Goal: Transaction & Acquisition: Purchase product/service

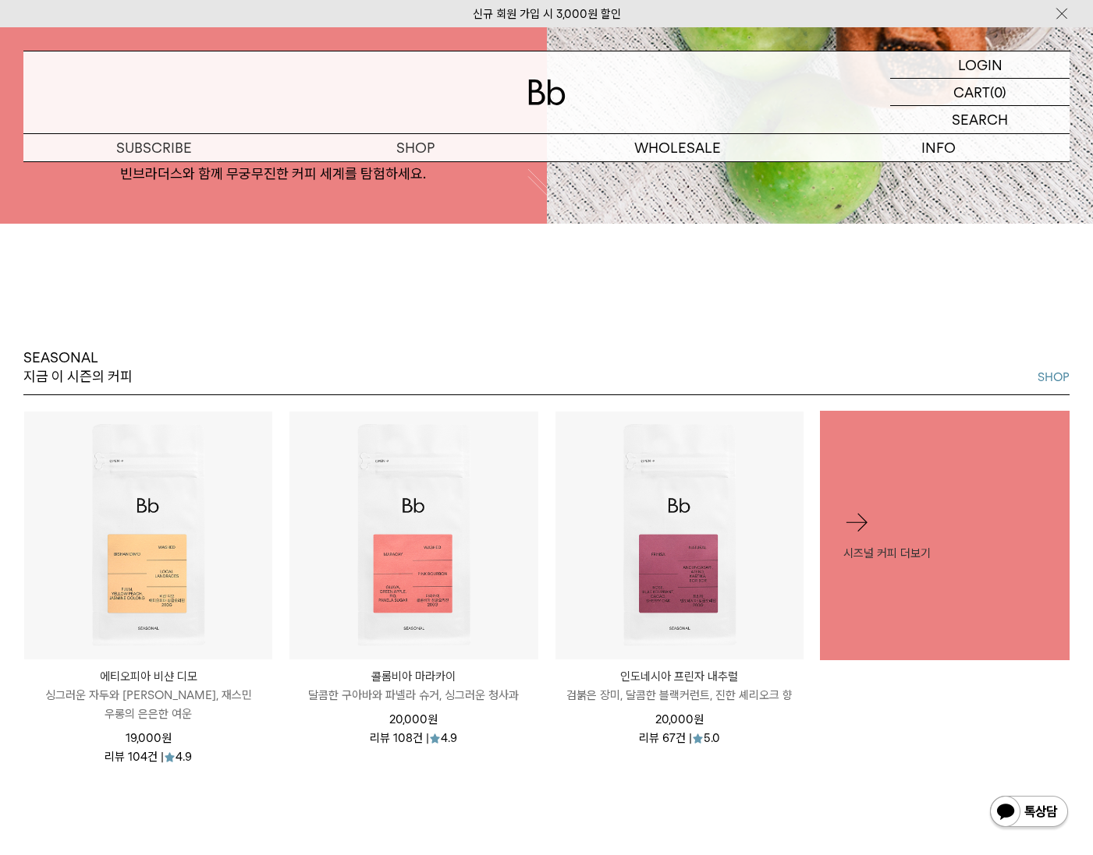
scroll to position [702, 0]
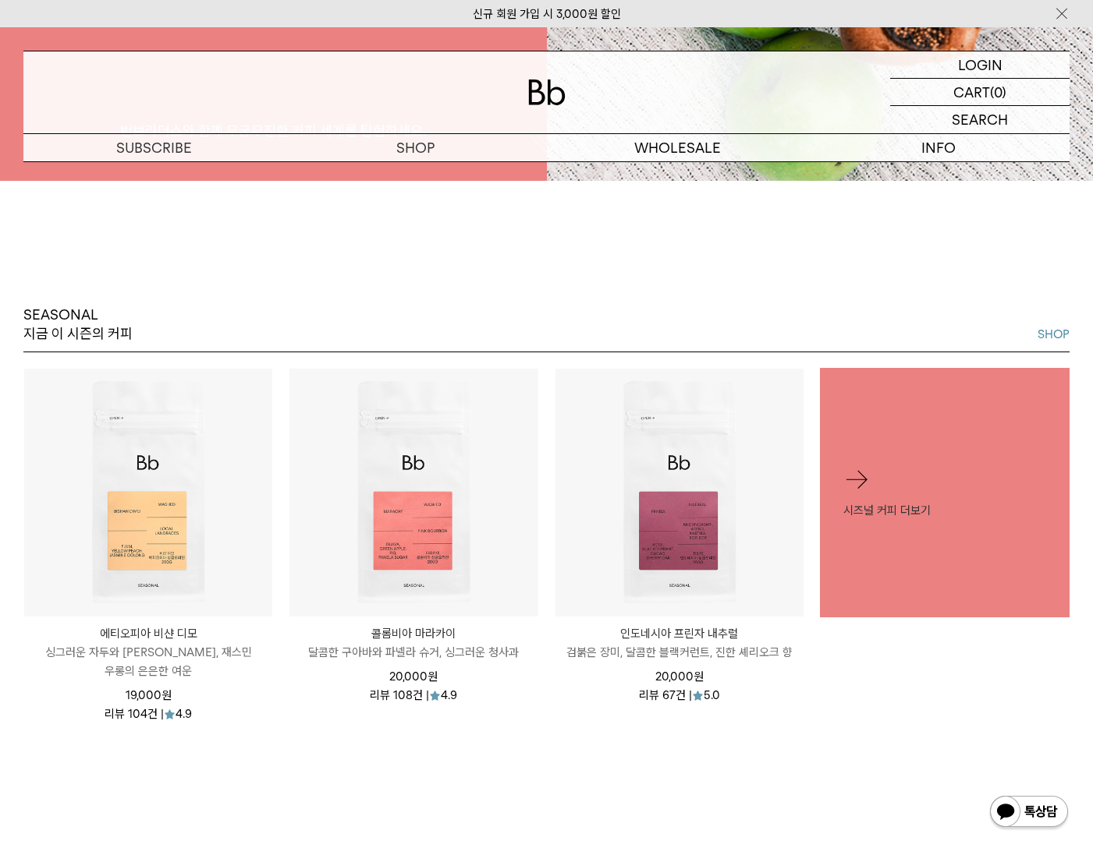
click at [0, 0] on p "숍" at bounding box center [0, 0] width 0 height 0
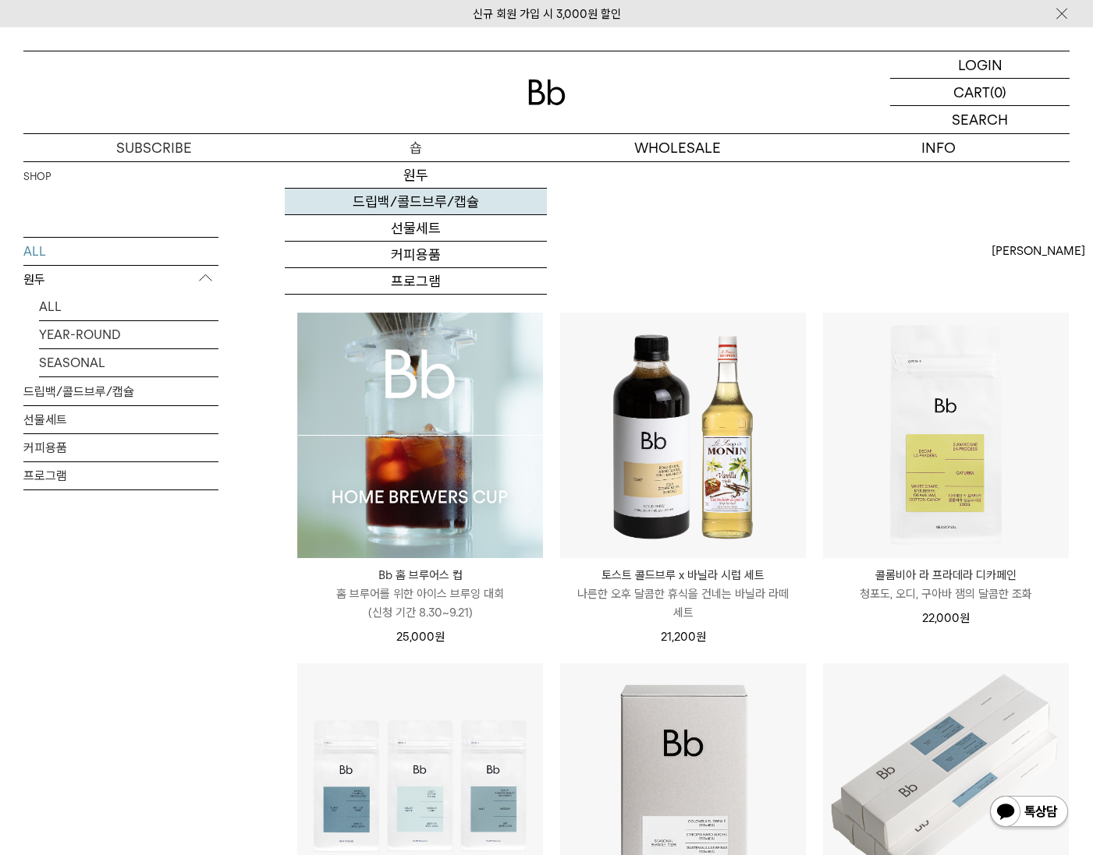
click at [430, 207] on link "드립백/콜드브루/캡슐" at bounding box center [415, 202] width 261 height 27
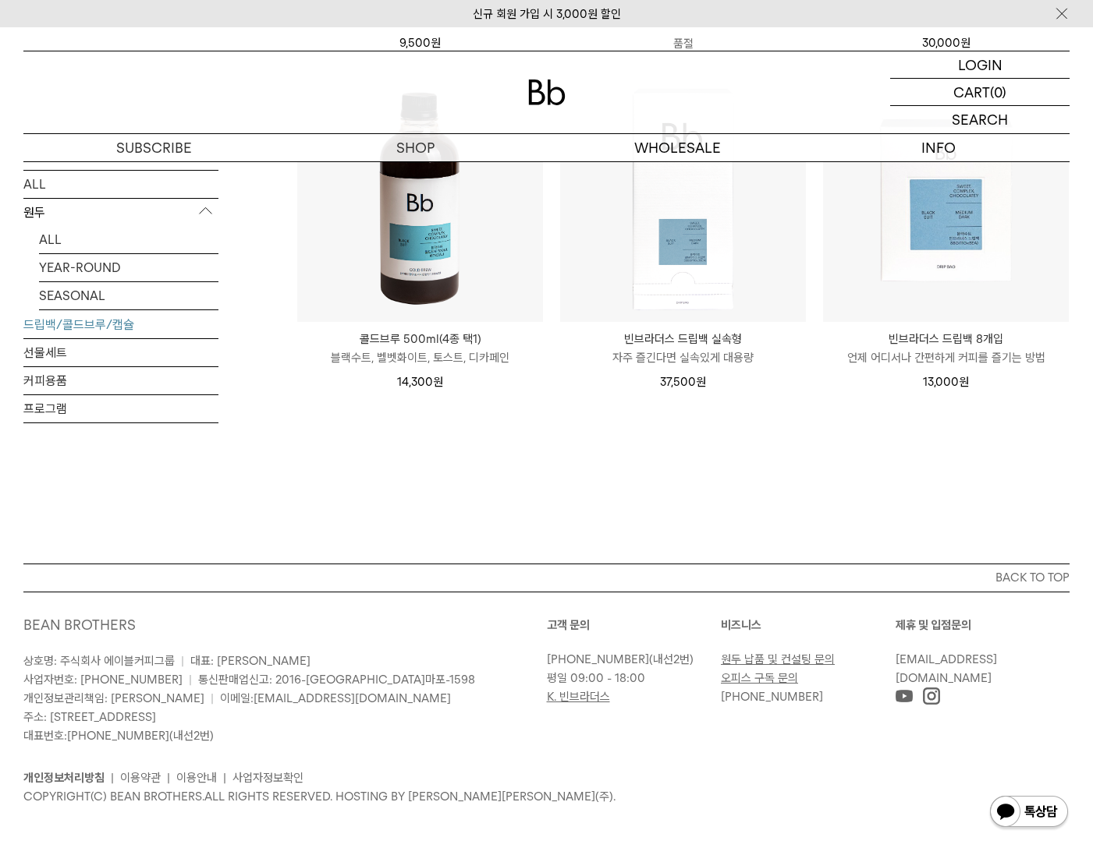
scroll to position [932, 0]
